Goal: Obtain resource: Download file/media

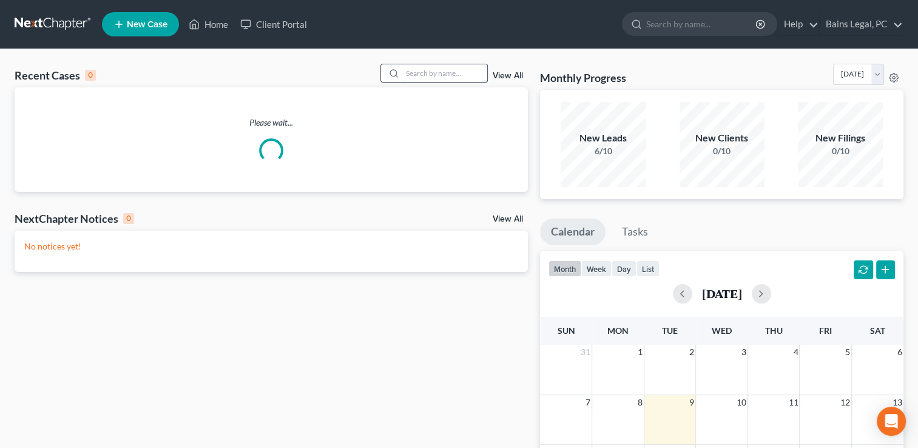
click at [431, 69] on input "search" at bounding box center [444, 73] width 85 height 18
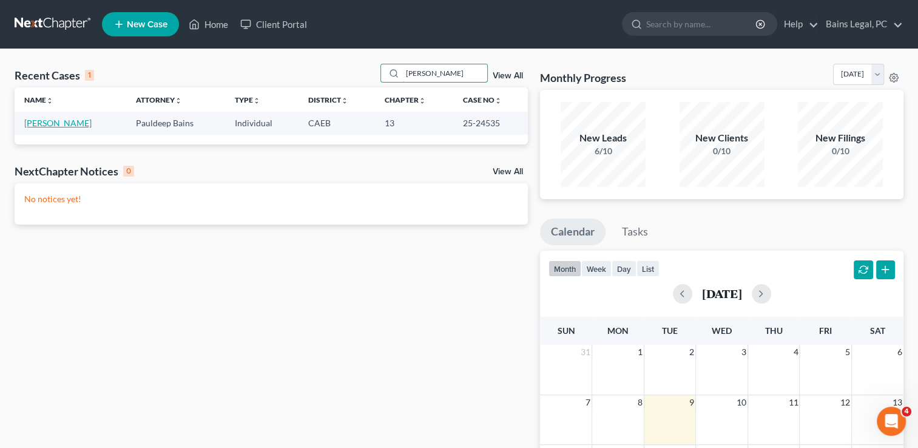
type input "[PERSON_NAME]"
click at [61, 125] on link "[PERSON_NAME]" at bounding box center [57, 123] width 67 height 10
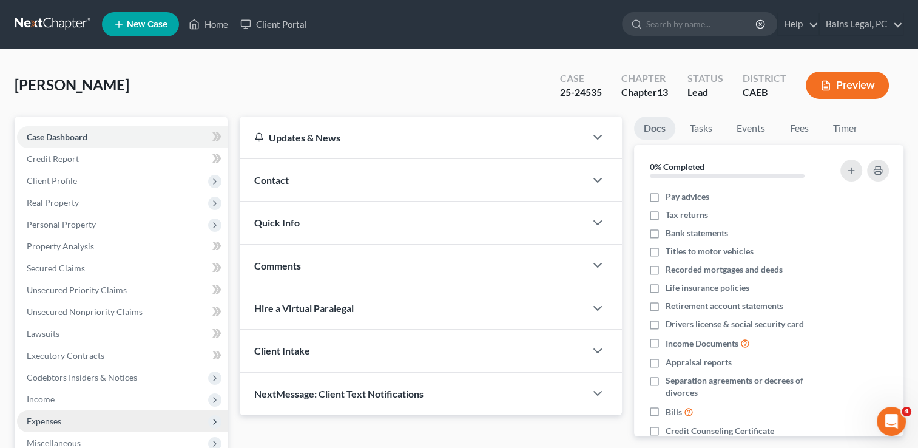
click at [42, 412] on span "Expenses" at bounding box center [122, 421] width 211 height 22
click at [56, 440] on span "Home" at bounding box center [62, 442] width 23 height 10
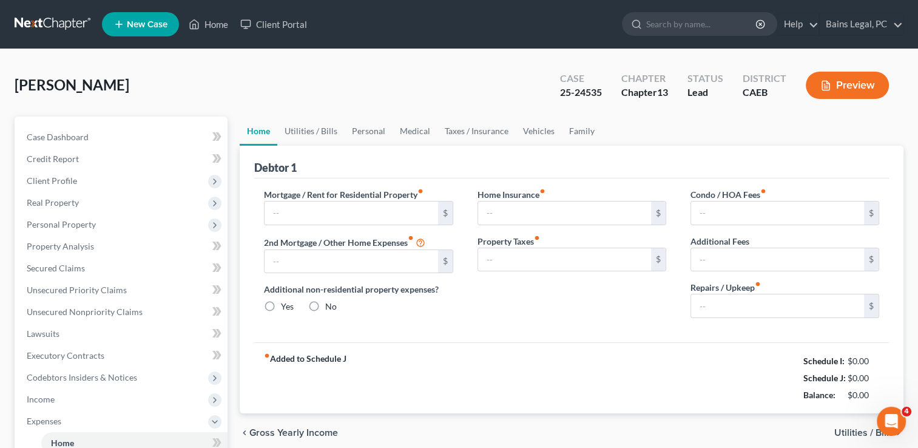
type input "1,130.00"
type input "0.00"
radio input "true"
type input "53.72"
type input "0.00"
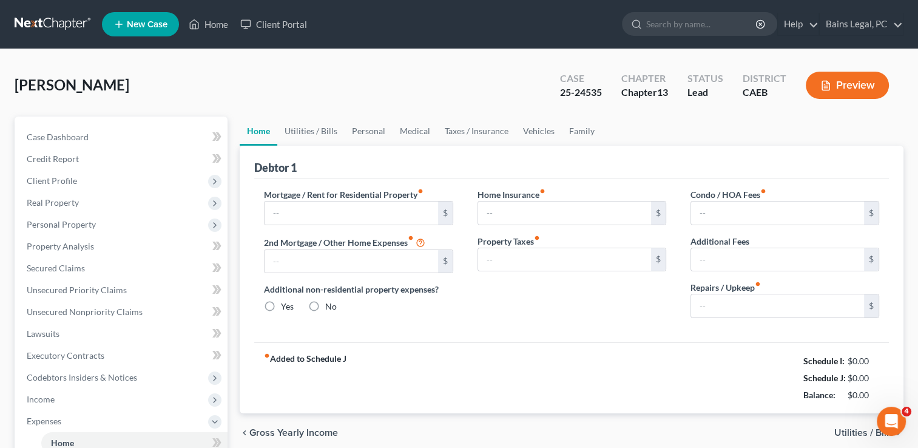
type input "0.00"
click at [357, 67] on div "[PERSON_NAME] Upgraded Case 25-24535 Chapter Chapter 13 Status Lead District CA…" at bounding box center [459, 90] width 889 height 53
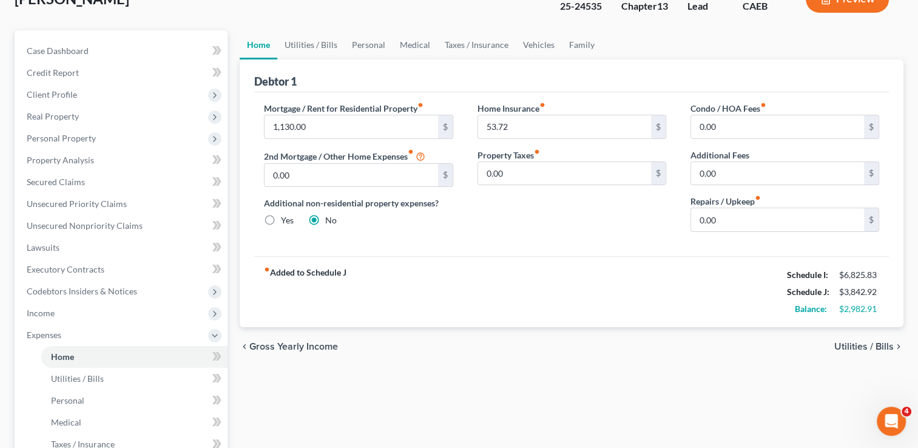
scroll to position [73, 0]
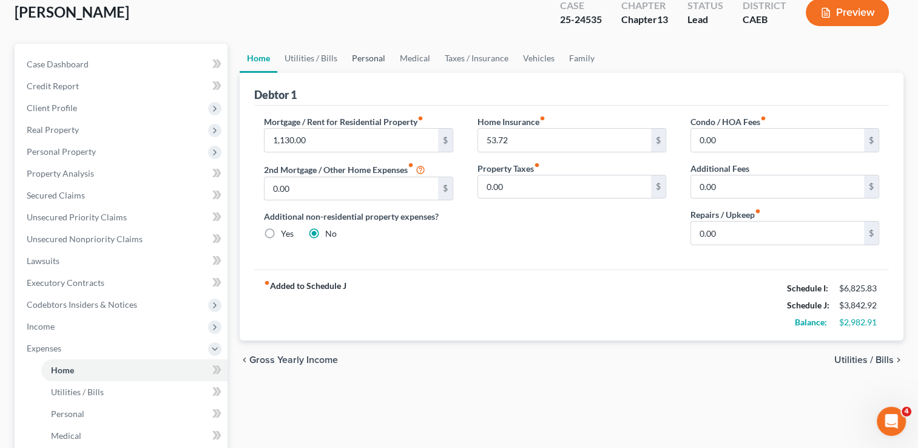
click at [373, 59] on link "Personal" at bounding box center [369, 58] width 48 height 29
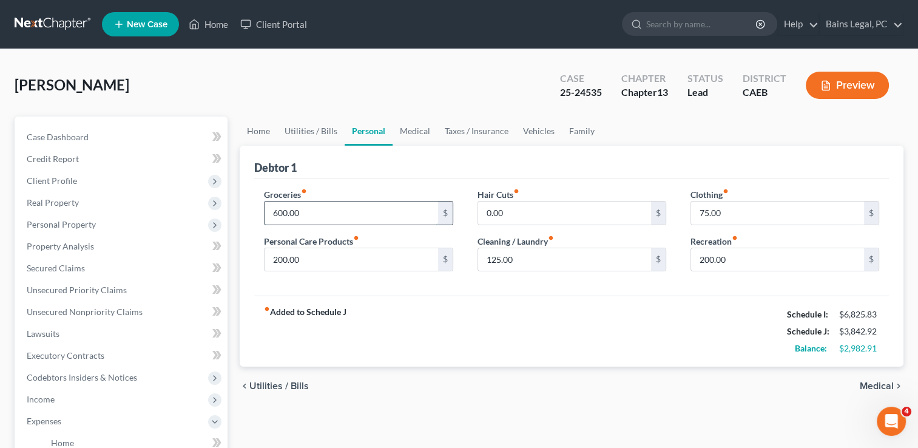
click at [325, 212] on input "600.00" at bounding box center [351, 212] width 173 height 23
type input "610"
type input "210"
type input "85"
type input "205"
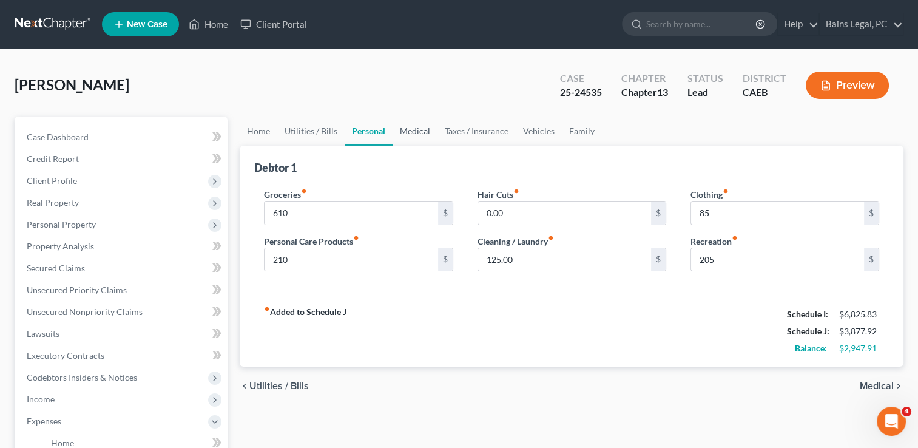
click at [415, 123] on link "Medical" at bounding box center [415, 130] width 45 height 29
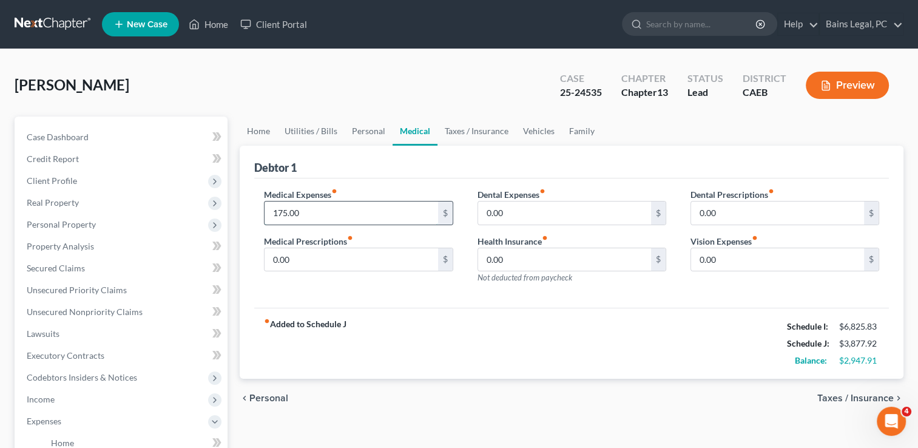
click at [337, 214] on input "175.00" at bounding box center [351, 212] width 173 height 23
type input "285"
click at [551, 140] on link "Vehicles" at bounding box center [539, 130] width 46 height 29
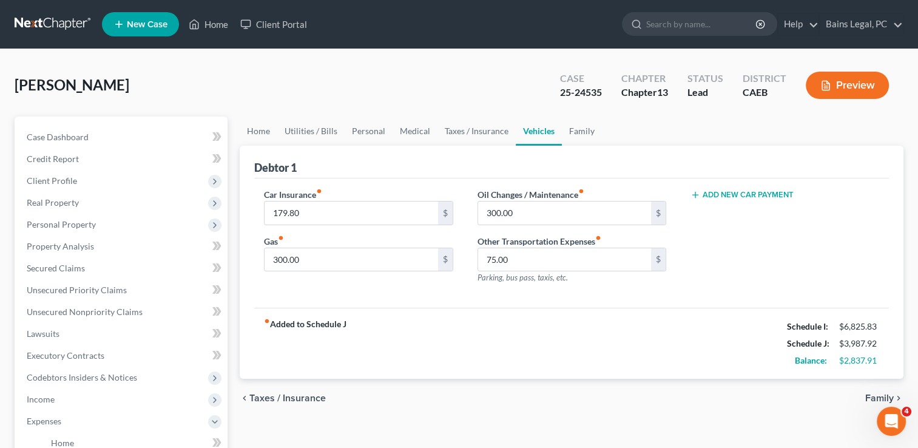
click at [353, 103] on div "[PERSON_NAME] Upgraded Case 25-24535 Chapter Chapter 13 Status Lead District CA…" at bounding box center [459, 90] width 889 height 53
click at [530, 210] on input "300.00" at bounding box center [564, 212] width 173 height 23
type input "310"
click at [391, 417] on div "Home Utilities / Bills Personal Medical Taxes / Insurance Vehicles Family Debto…" at bounding box center [572, 444] width 676 height 657
click at [480, 135] on link "Taxes / Insurance" at bounding box center [476, 130] width 78 height 29
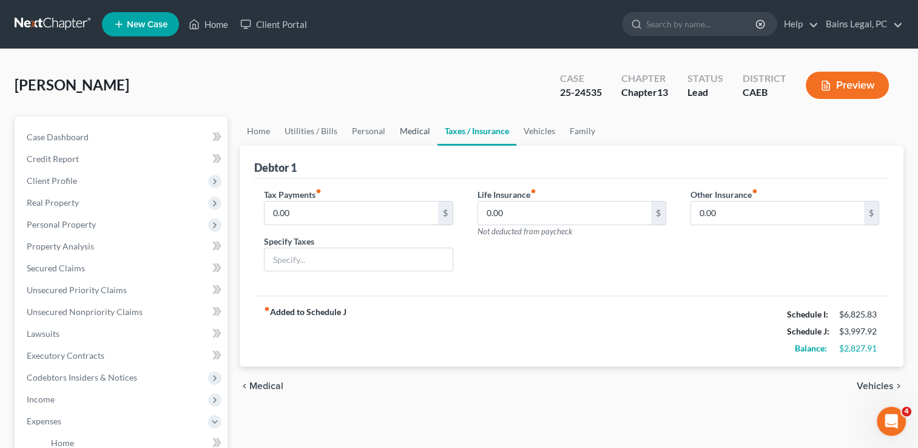
click at [408, 127] on link "Medical" at bounding box center [415, 130] width 45 height 29
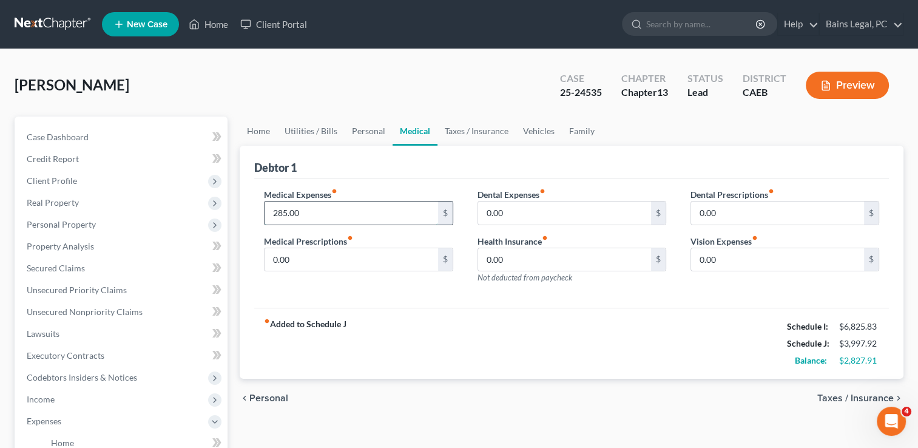
click at [335, 213] on input "285.00" at bounding box center [351, 212] width 173 height 23
type input "270"
click at [255, 127] on link "Home" at bounding box center [259, 130] width 38 height 29
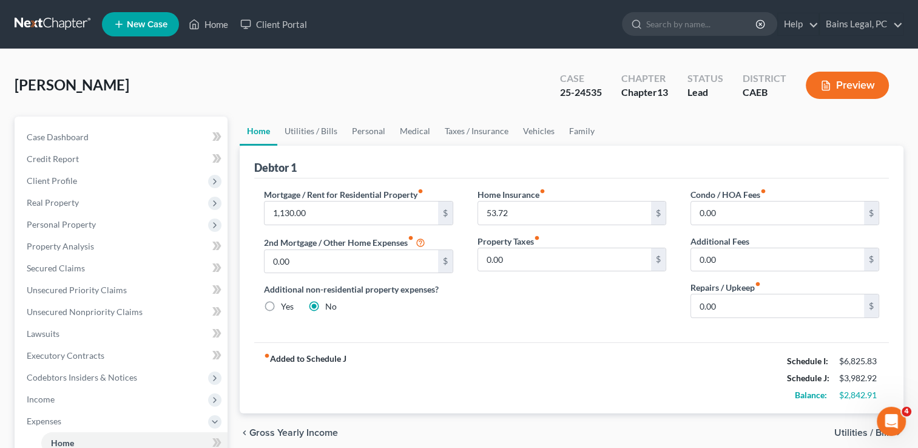
click at [325, 89] on div "[PERSON_NAME] Upgraded Case 25-24535 Chapter Chapter 13 Status Lead District CA…" at bounding box center [459, 90] width 889 height 53
click at [766, 305] on input "0.00" at bounding box center [777, 305] width 173 height 23
type input "25"
click at [372, 89] on div "[PERSON_NAME] Upgraded Case 25-24535 Chapter Chapter 13 Status Lead District CA…" at bounding box center [459, 90] width 889 height 53
click at [312, 128] on link "Utilities / Bills" at bounding box center [310, 130] width 67 height 29
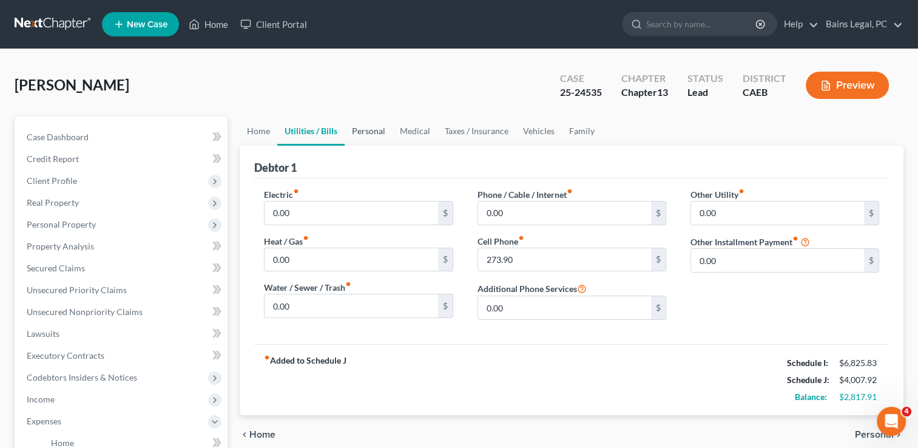
click at [348, 130] on link "Personal" at bounding box center [369, 130] width 48 height 29
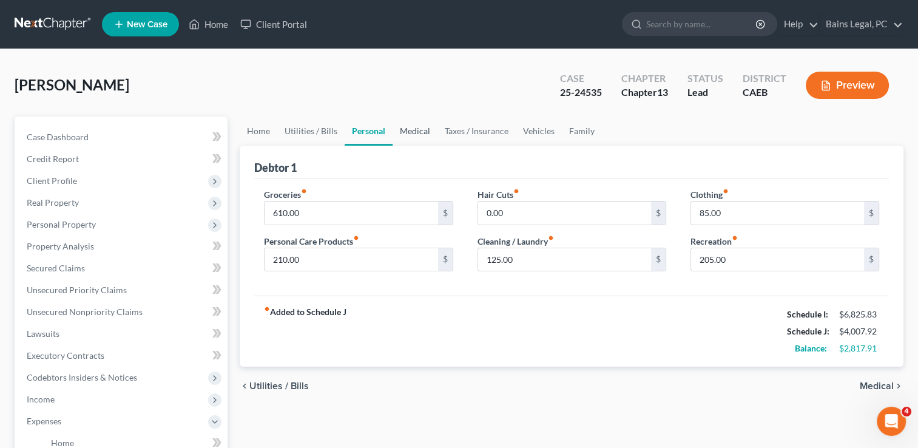
click at [408, 127] on link "Medical" at bounding box center [415, 130] width 45 height 29
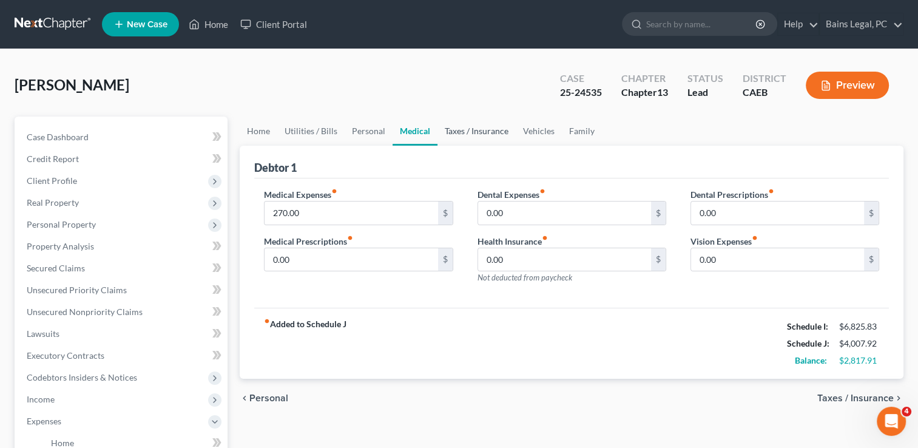
click at [475, 125] on link "Taxes / Insurance" at bounding box center [476, 130] width 78 height 29
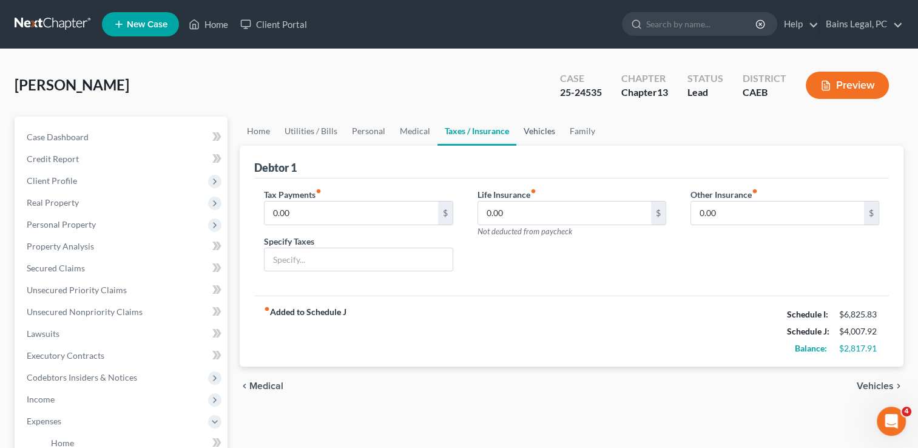
click at [534, 125] on link "Vehicles" at bounding box center [539, 130] width 46 height 29
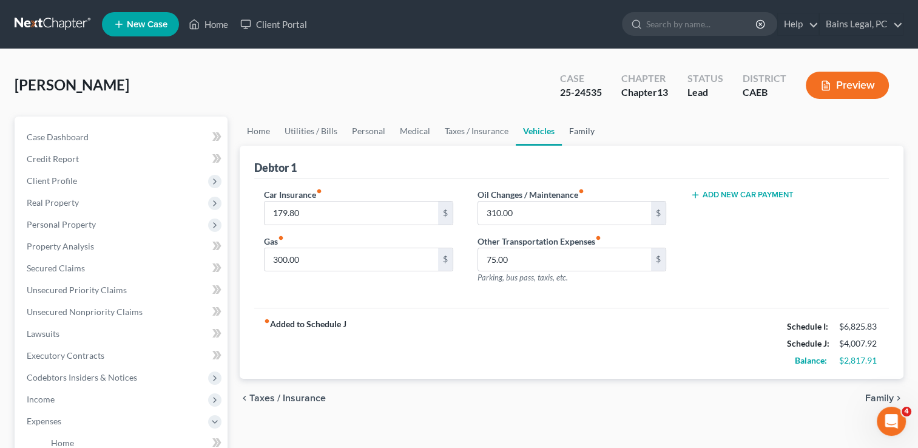
click at [582, 131] on link "Family" at bounding box center [582, 130] width 40 height 29
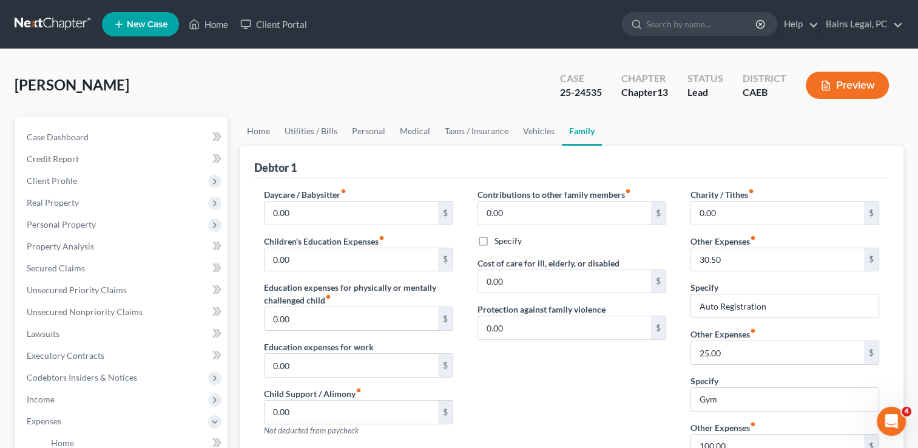
click at [463, 86] on div "[PERSON_NAME] Upgraded Case 25-24535 Chapter Chapter 13 Status Lead District CA…" at bounding box center [459, 90] width 889 height 53
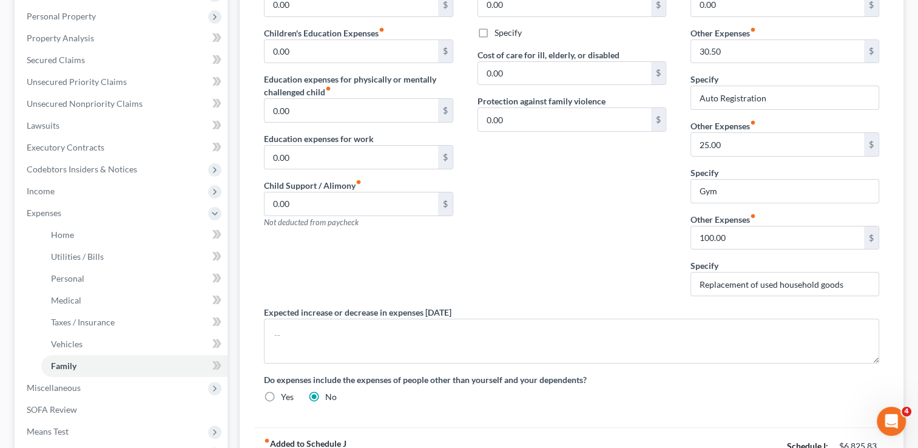
scroll to position [194, 0]
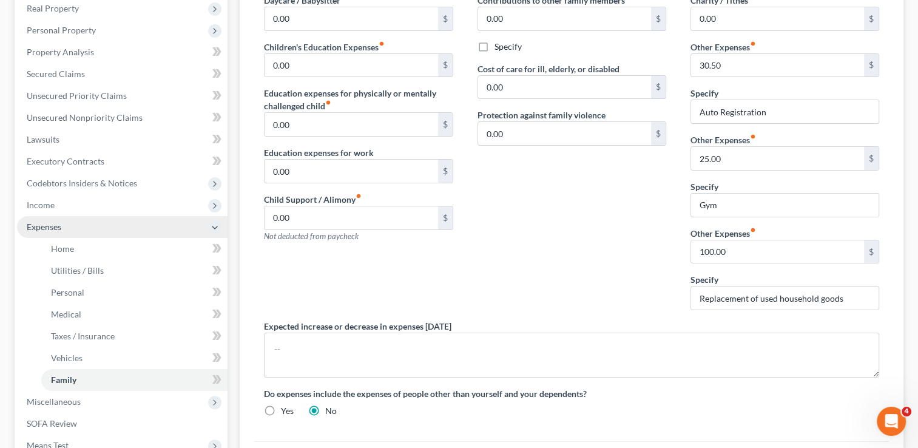
click at [51, 231] on span "Expenses" at bounding box center [44, 226] width 35 height 10
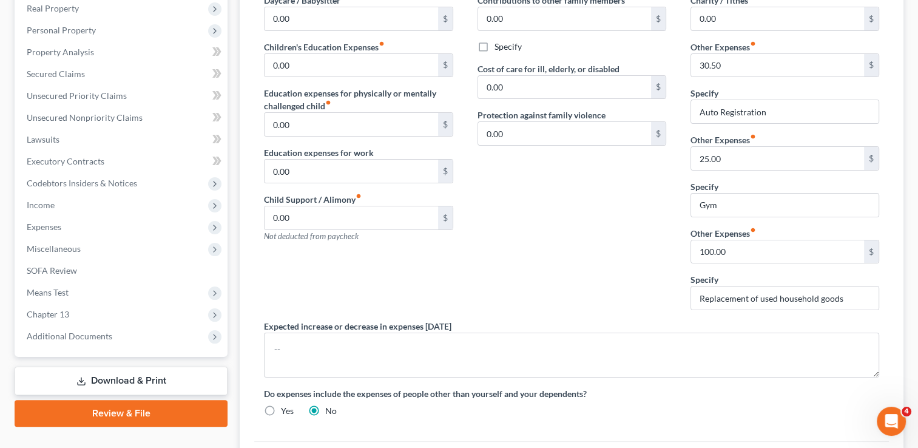
click at [309, 280] on div "Daycare / Babysitter fiber_manual_record 0.00 $ Children's Education Expenses f…" at bounding box center [358, 157] width 213 height 326
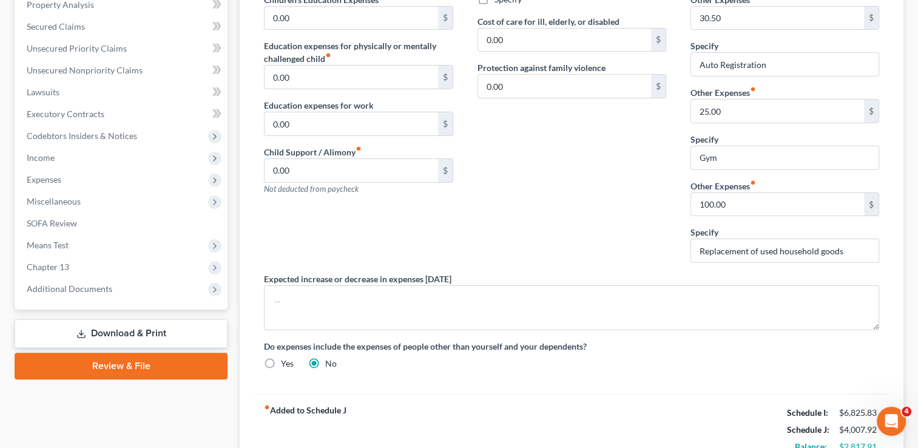
scroll to position [243, 0]
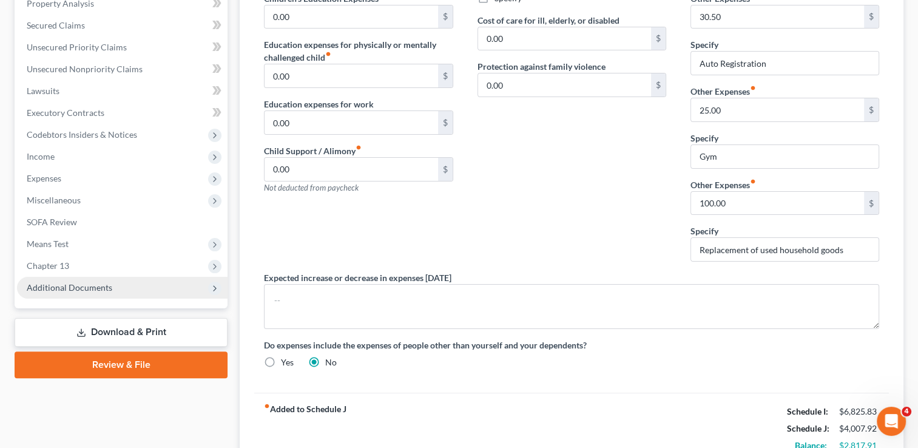
click at [103, 286] on span "Additional Documents" at bounding box center [70, 287] width 86 height 10
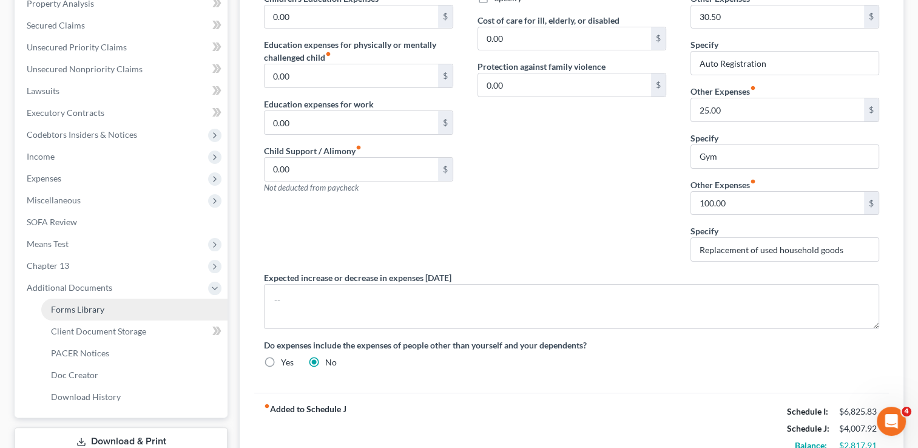
click at [90, 311] on span "Forms Library" at bounding box center [77, 309] width 53 height 10
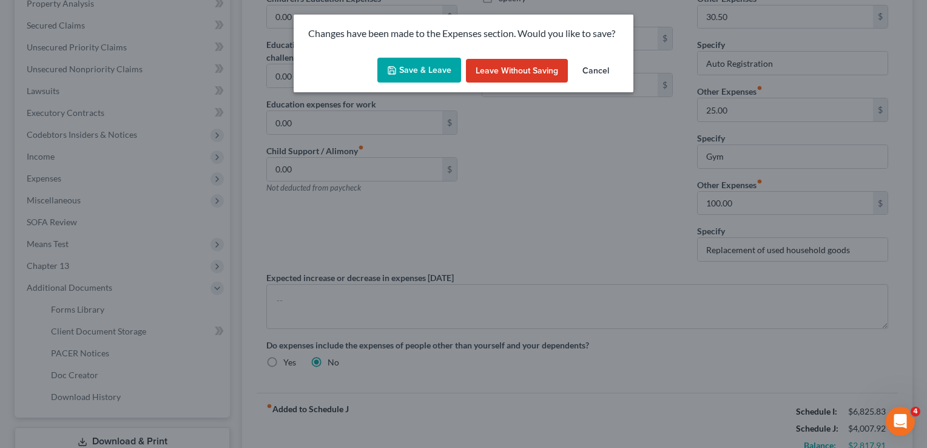
click at [434, 75] on button "Save & Leave" at bounding box center [419, 70] width 84 height 25
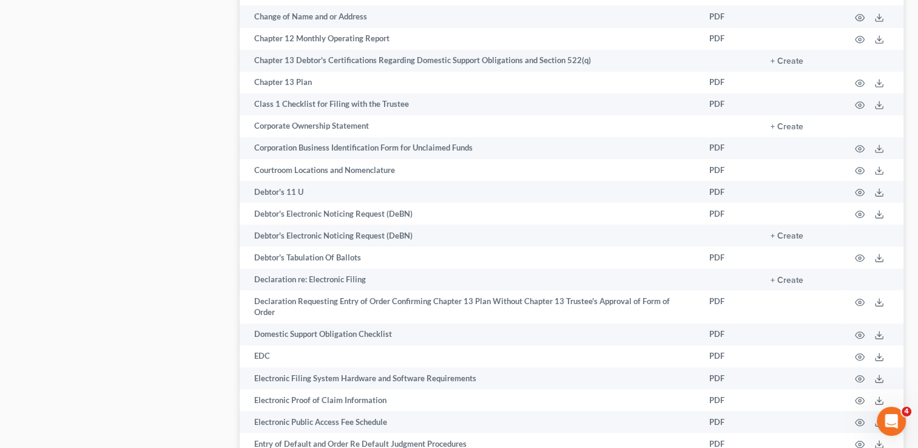
scroll to position [375, 0]
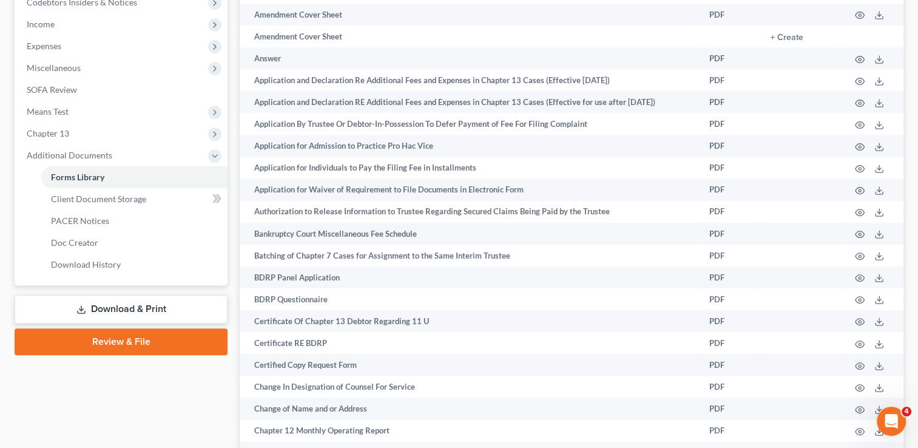
click at [101, 299] on link "Download & Print" at bounding box center [121, 309] width 213 height 29
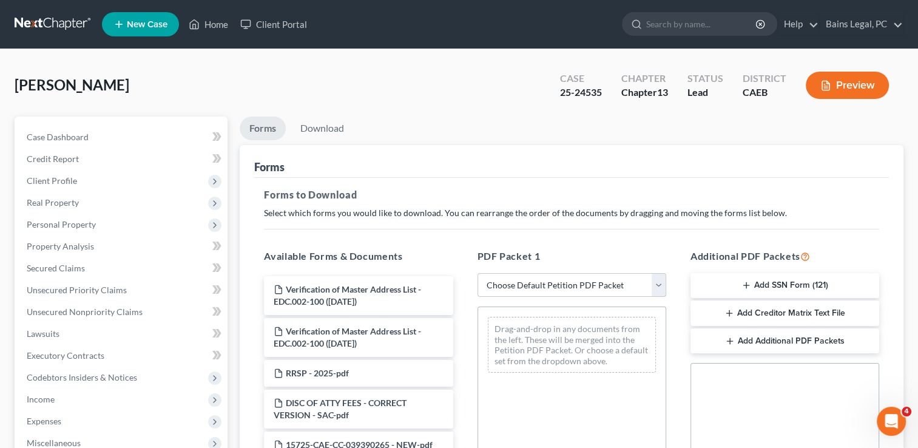
click at [581, 283] on select "Choose Default Petition PDF Packet Complete Bankruptcy Petition (all forms and …" at bounding box center [571, 285] width 189 height 24
select select "0"
click at [477, 273] on select "Choose Default Petition PDF Packet Complete Bankruptcy Petition (all forms and …" at bounding box center [571, 285] width 189 height 24
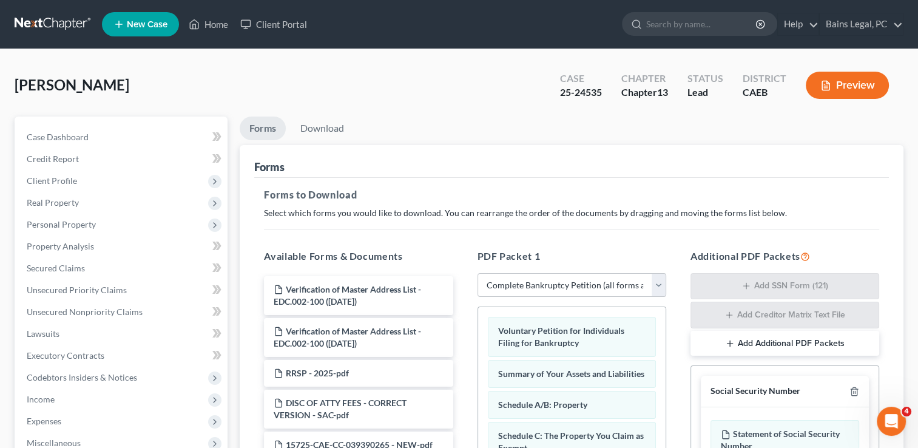
click at [528, 158] on div "Forms" at bounding box center [571, 161] width 635 height 33
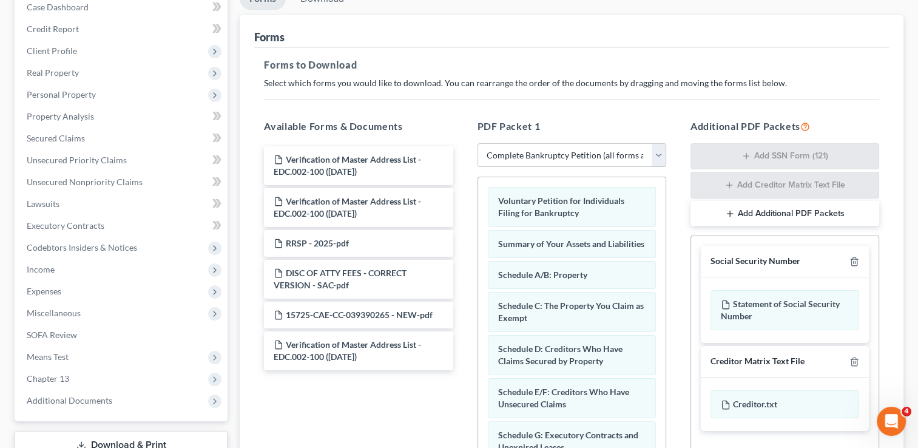
scroll to position [170, 0]
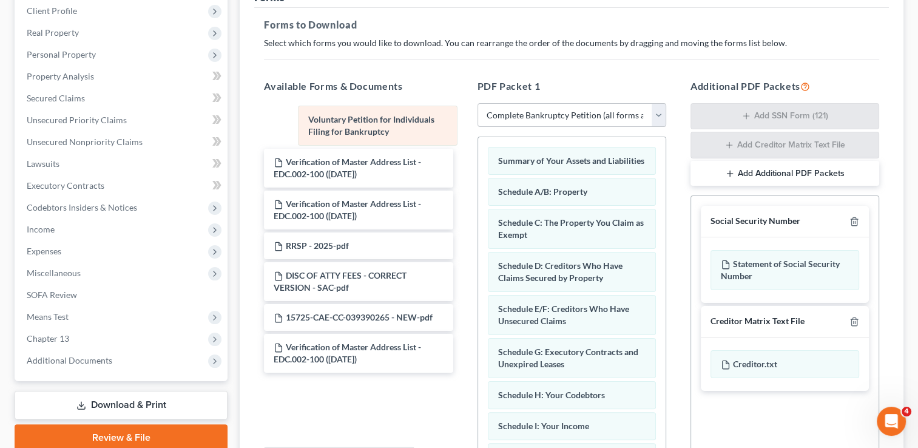
drag, startPoint x: 531, startPoint y: 166, endPoint x: 342, endPoint y: 126, distance: 193.6
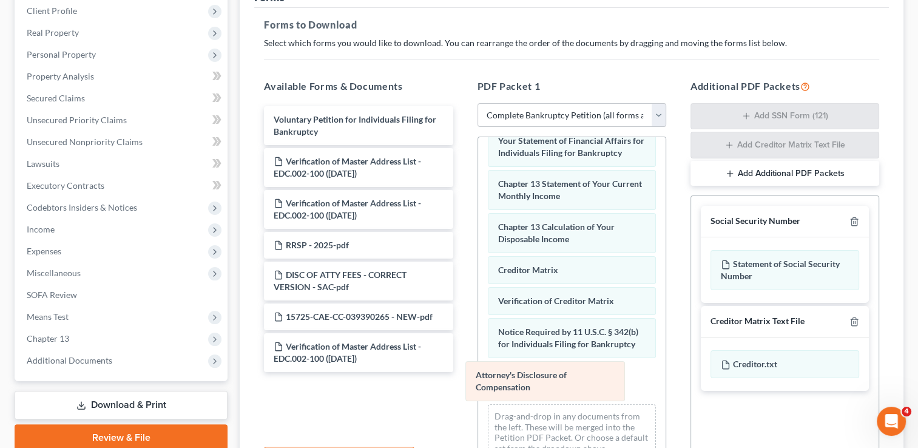
scroll to position [366, 0]
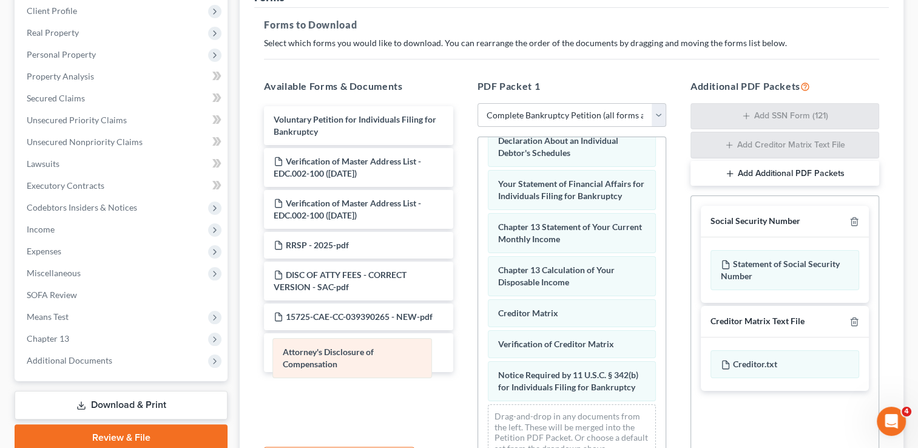
drag, startPoint x: 558, startPoint y: 376, endPoint x: 343, endPoint y: 353, distance: 216.0
click at [478, 353] on div "Attorney's Disclosure of Compensation Summary of Your Assets and Liabilities Sc…" at bounding box center [571, 129] width 187 height 679
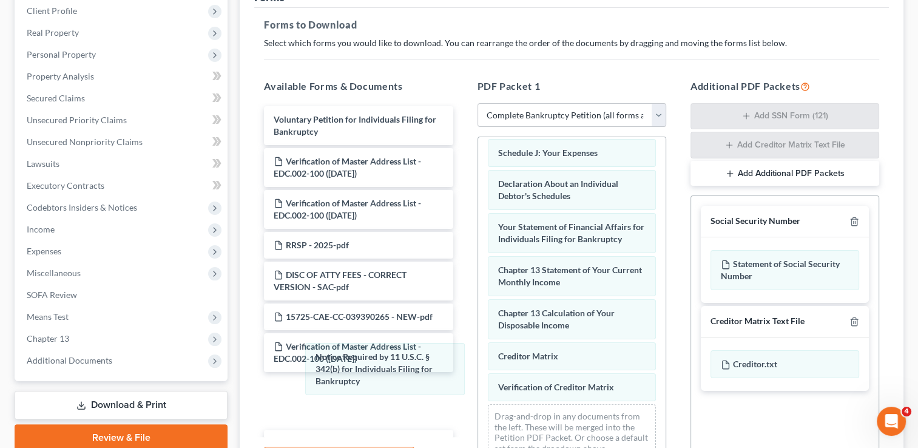
scroll to position [311, 0]
drag, startPoint x: 531, startPoint y: 380, endPoint x: 397, endPoint y: 380, distance: 134.7
click at [478, 374] on div "Notice Required by 11 U.S.C. § 342(b) for Individuals Filing for Bankruptcy Sum…" at bounding box center [571, 151] width 187 height 636
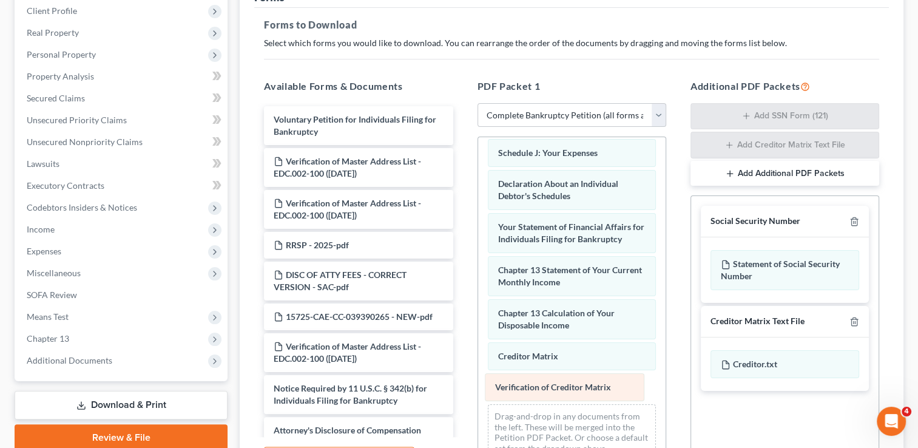
scroll to position [281, 0]
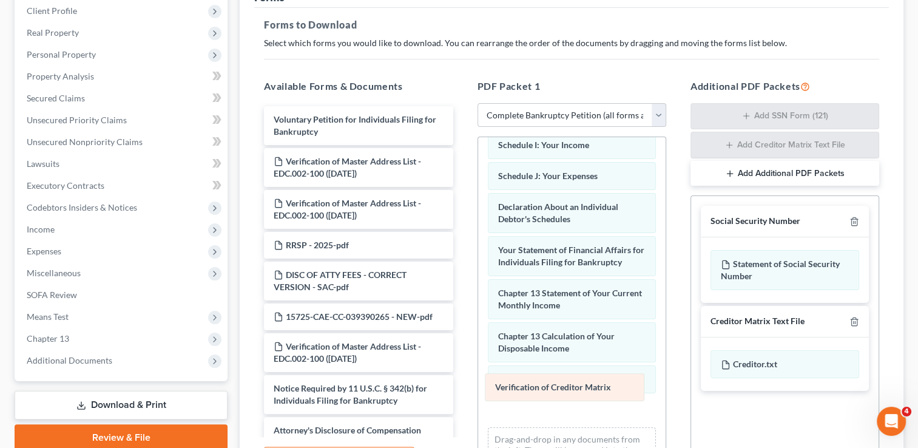
drag, startPoint x: 544, startPoint y: 379, endPoint x: 367, endPoint y: 383, distance: 176.6
click at [478, 383] on div "Verification of Creditor Matrix Summary of Your Assets and Liabilities Schedule…" at bounding box center [571, 174] width 187 height 636
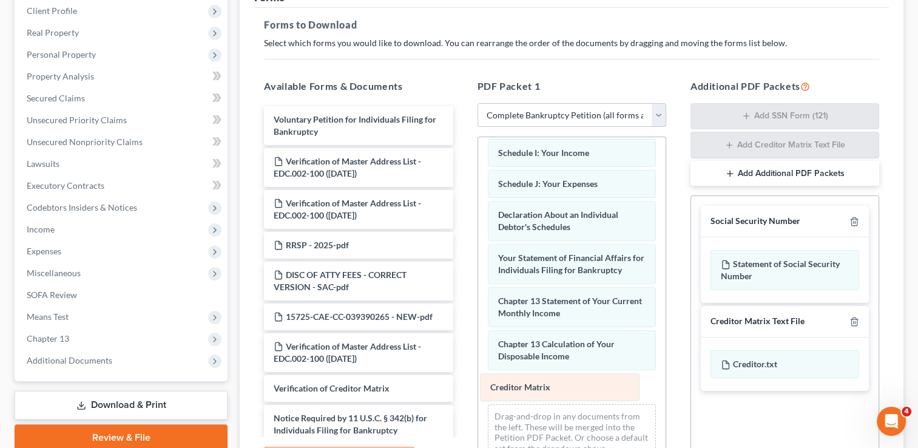
scroll to position [250, 0]
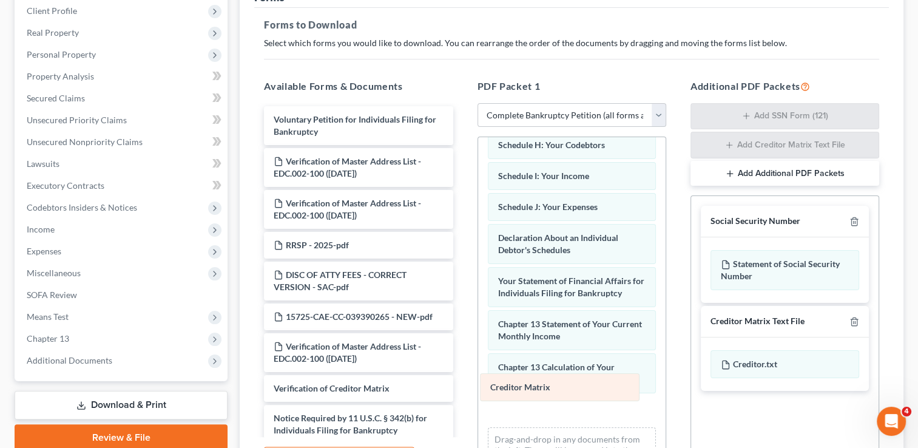
drag, startPoint x: 519, startPoint y: 386, endPoint x: 361, endPoint y: 381, distance: 158.4
click at [478, 381] on div "Creditor Matrix Summary of Your Assets and Liabilities Schedule A/B: Property S…" at bounding box center [571, 189] width 187 height 605
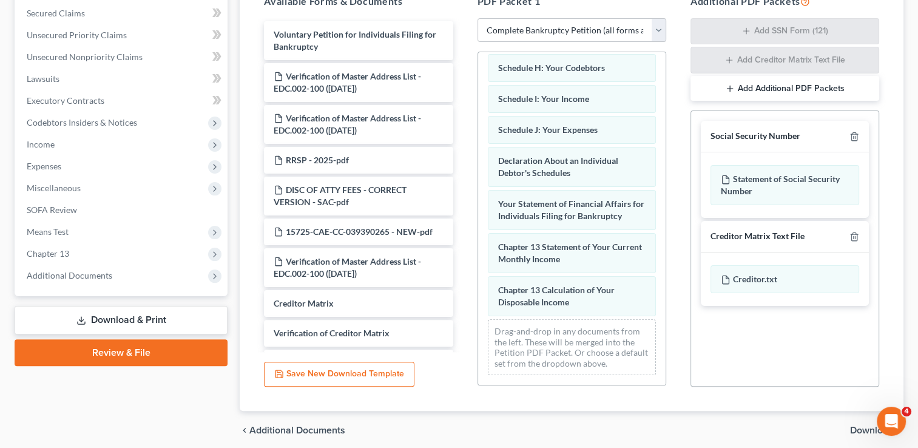
scroll to position [283, 0]
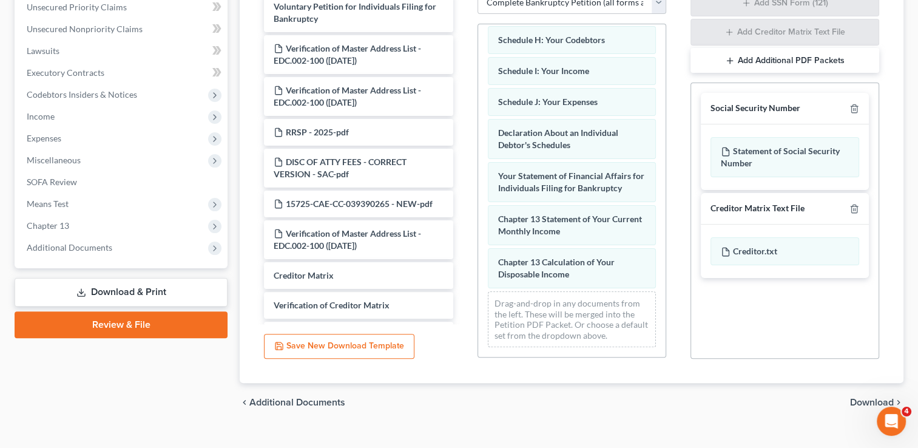
click at [861, 401] on span "Download" at bounding box center [872, 402] width 44 height 10
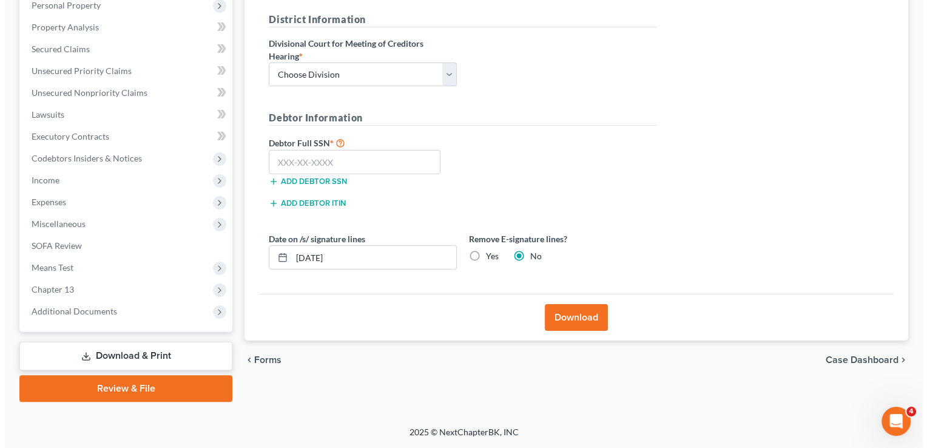
scroll to position [218, 0]
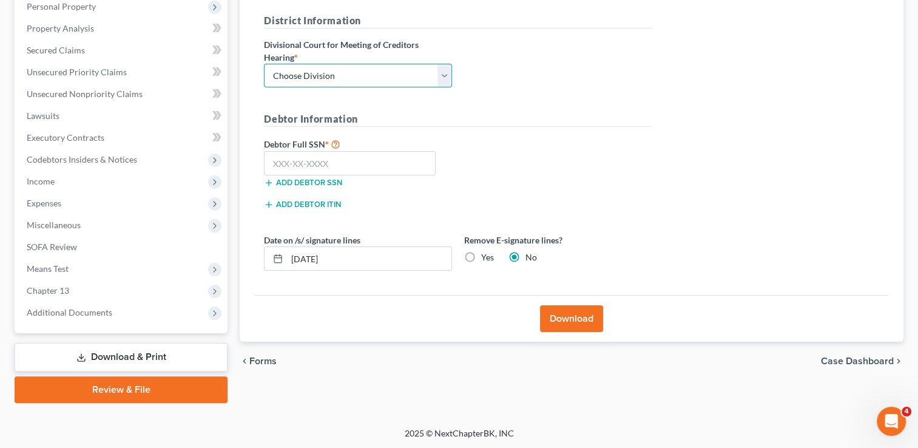
click at [305, 73] on select "Choose Division Fresno Modesto [GEOGRAPHIC_DATA]" at bounding box center [358, 76] width 188 height 24
select select "2"
click at [264, 64] on select "Choose Division Fresno Modesto [GEOGRAPHIC_DATA]" at bounding box center [358, 76] width 188 height 24
click at [325, 159] on input "text" at bounding box center [350, 163] width 172 height 24
click at [345, 157] on input "text" at bounding box center [350, 163] width 172 height 24
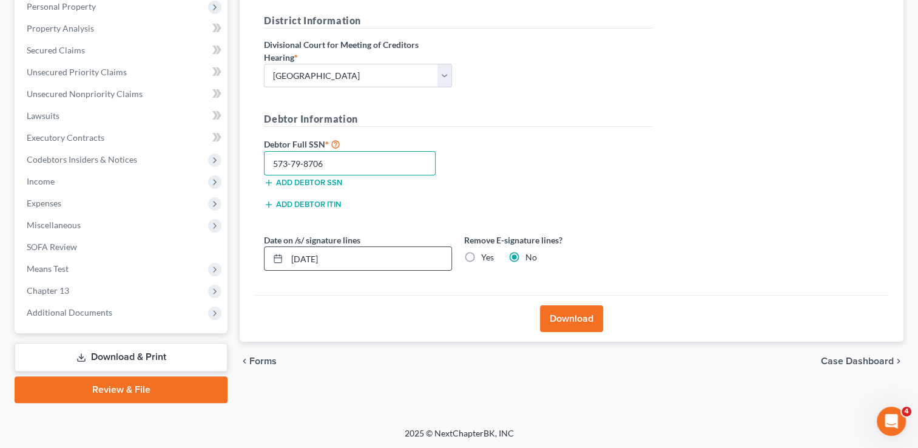
type input "573-79-8706"
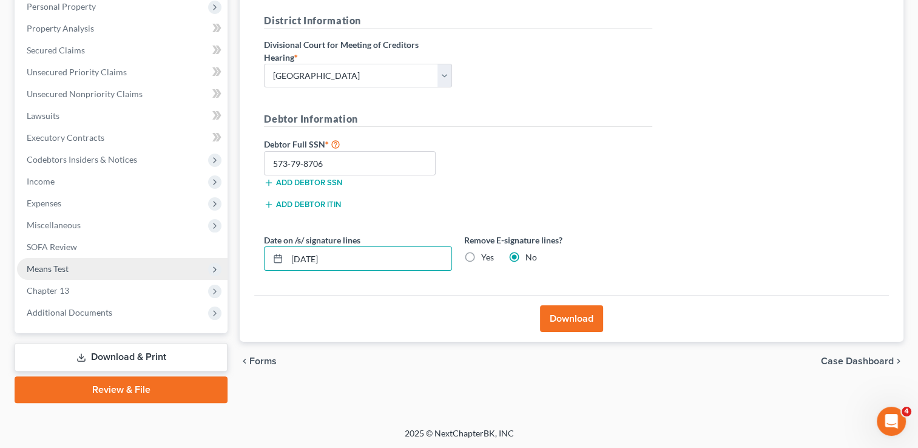
drag, startPoint x: 340, startPoint y: 260, endPoint x: 167, endPoint y: 267, distance: 173.1
click at [167, 267] on div "Petition Navigation Case Dashboard Payments Invoices Payments Payments Credit R…" at bounding box center [458, 151] width 901 height 504
click at [481, 258] on label "Yes" at bounding box center [487, 257] width 13 height 12
click at [486, 258] on input "Yes" at bounding box center [490, 255] width 8 height 8
radio input "true"
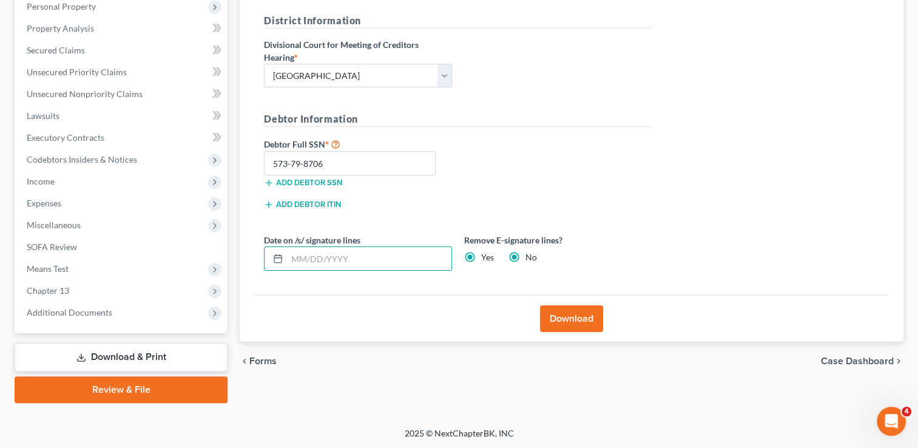
radio input "false"
click at [556, 309] on button "Download" at bounding box center [571, 318] width 63 height 27
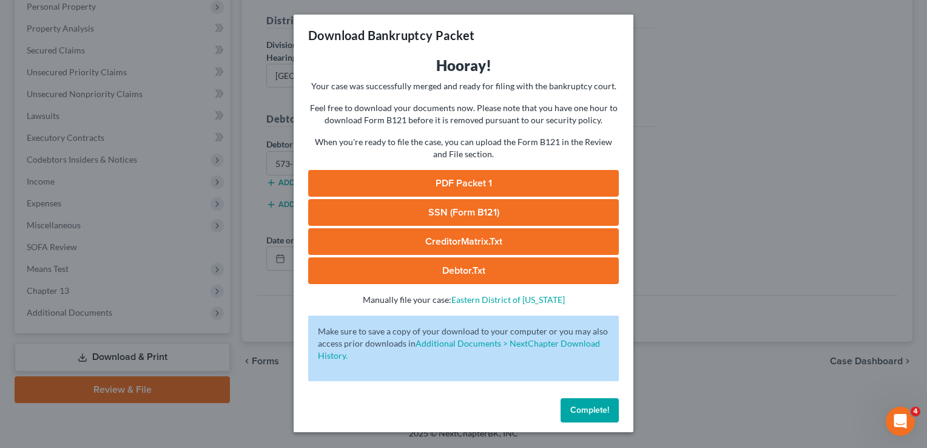
click at [478, 178] on link "PDF Packet 1" at bounding box center [463, 183] width 311 height 27
